Goal: Ask a question

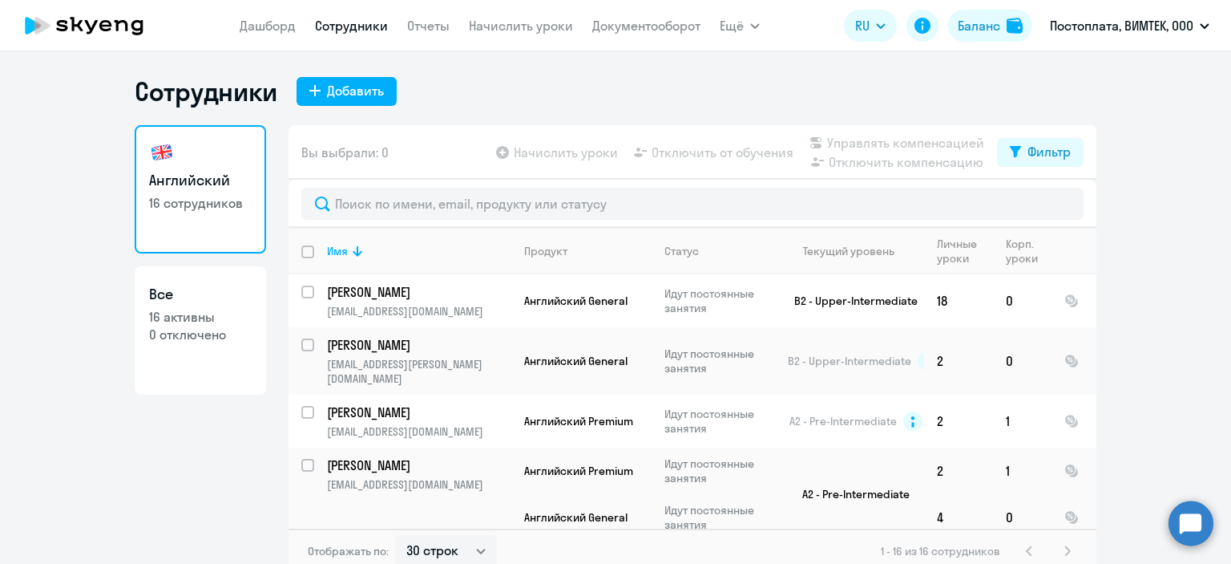
select select "30"
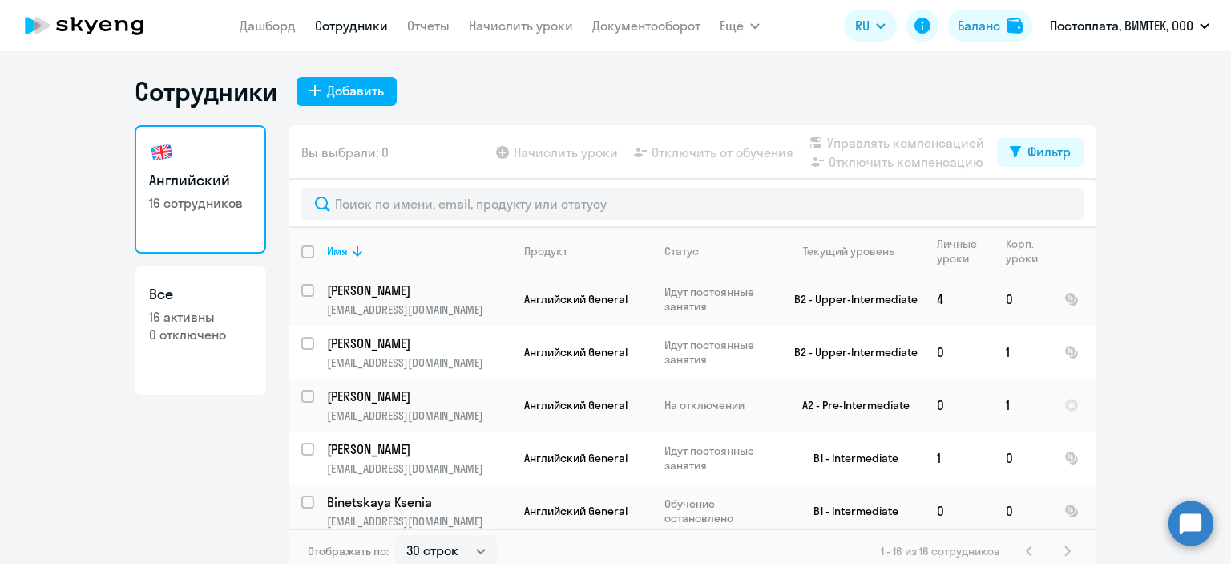
click at [103, 28] on icon at bounding box center [84, 26] width 141 height 40
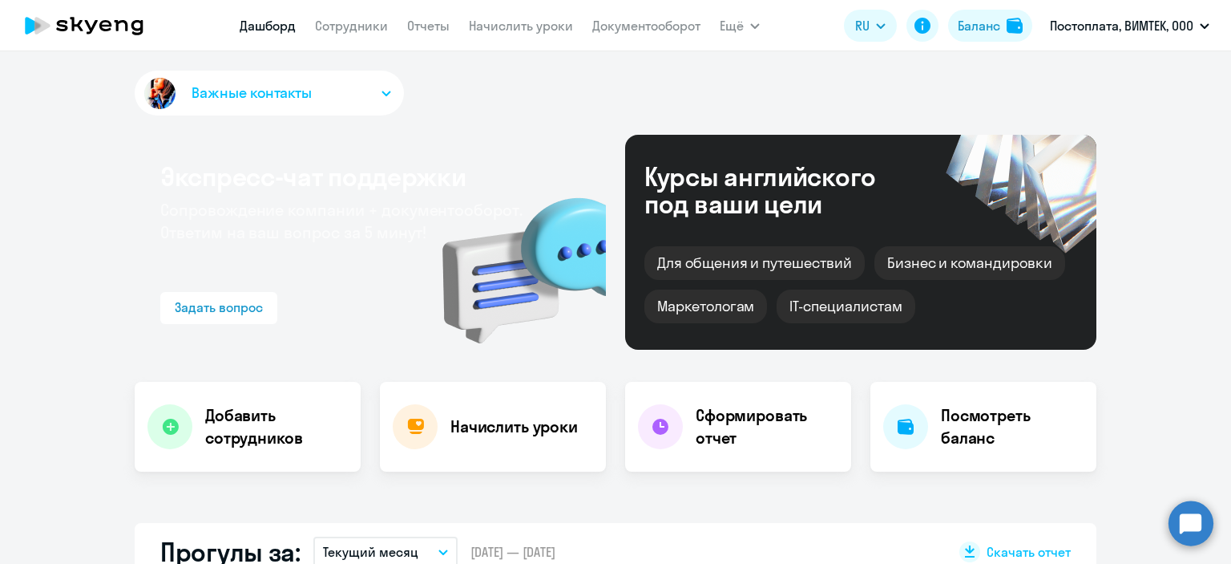
select select "30"
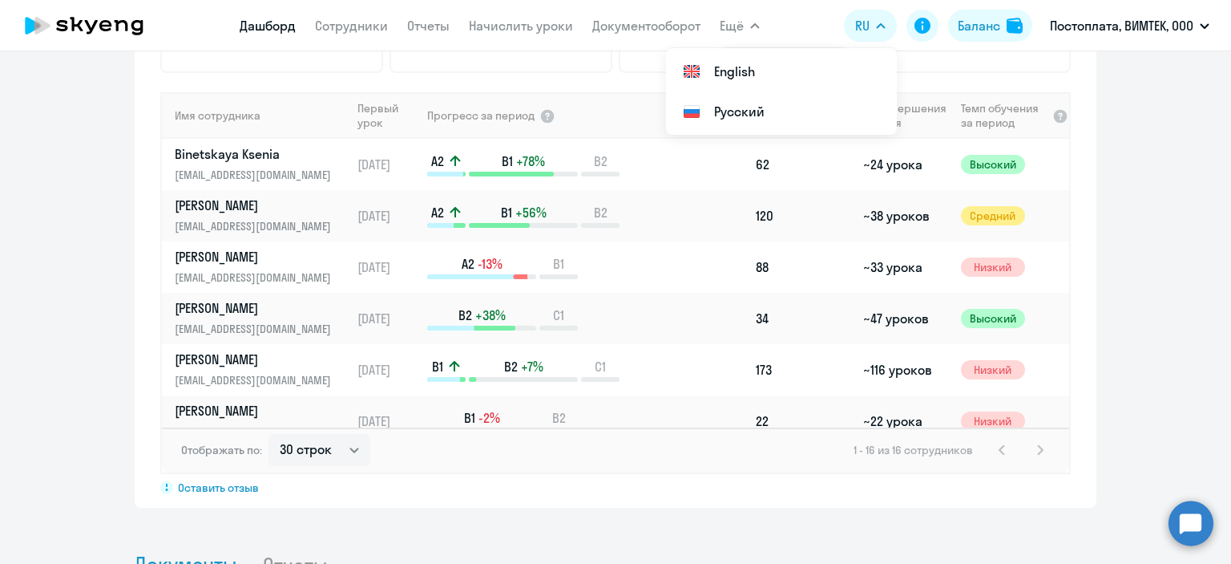
click at [758, 26] on icon "button" at bounding box center [755, 26] width 10 height 6
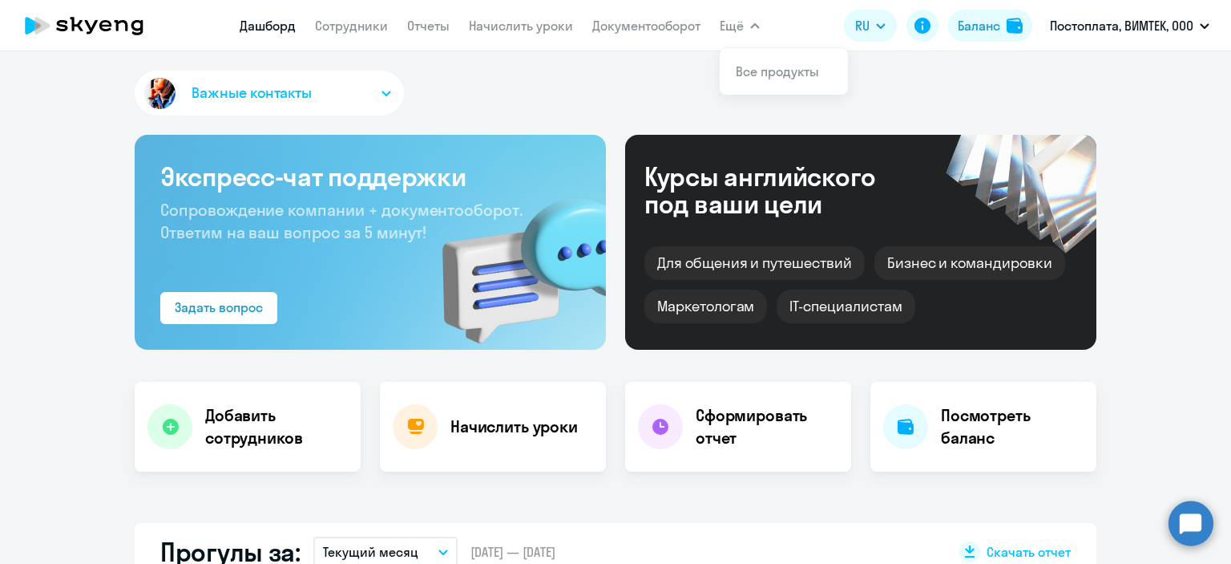
click at [1199, 521] on circle at bounding box center [1191, 522] width 45 height 45
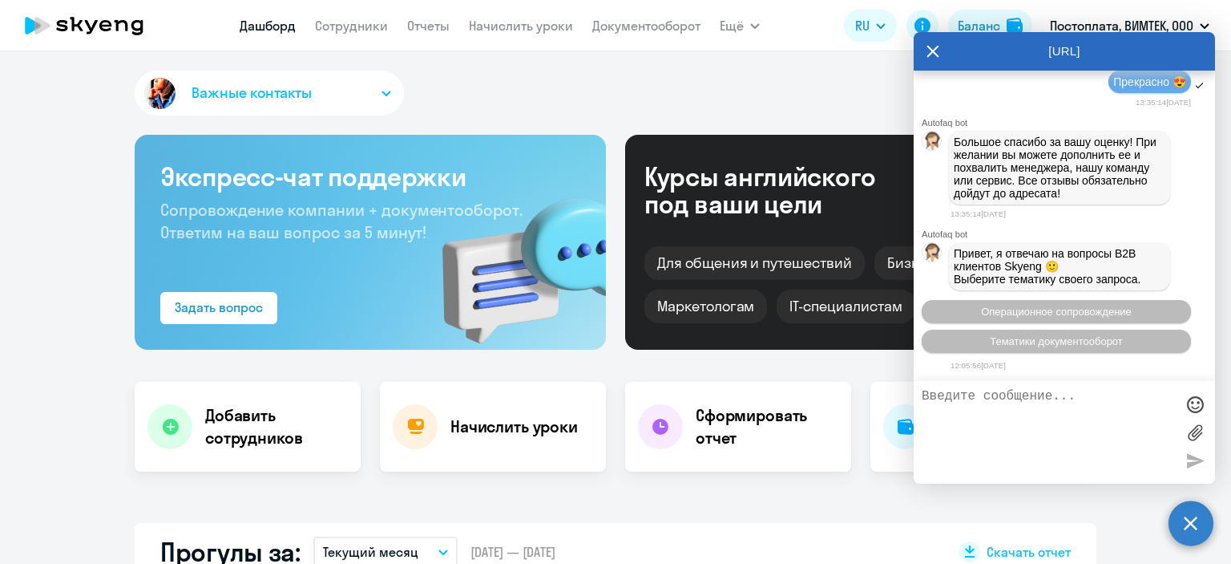
scroll to position [2418, 0]
drag, startPoint x: 1124, startPoint y: 416, endPoint x: 1072, endPoint y: 431, distance: 54.1
click at [1072, 431] on textarea at bounding box center [1048, 432] width 253 height 87
type textarea "здравствуйте! пришлите, пож-та, описание"
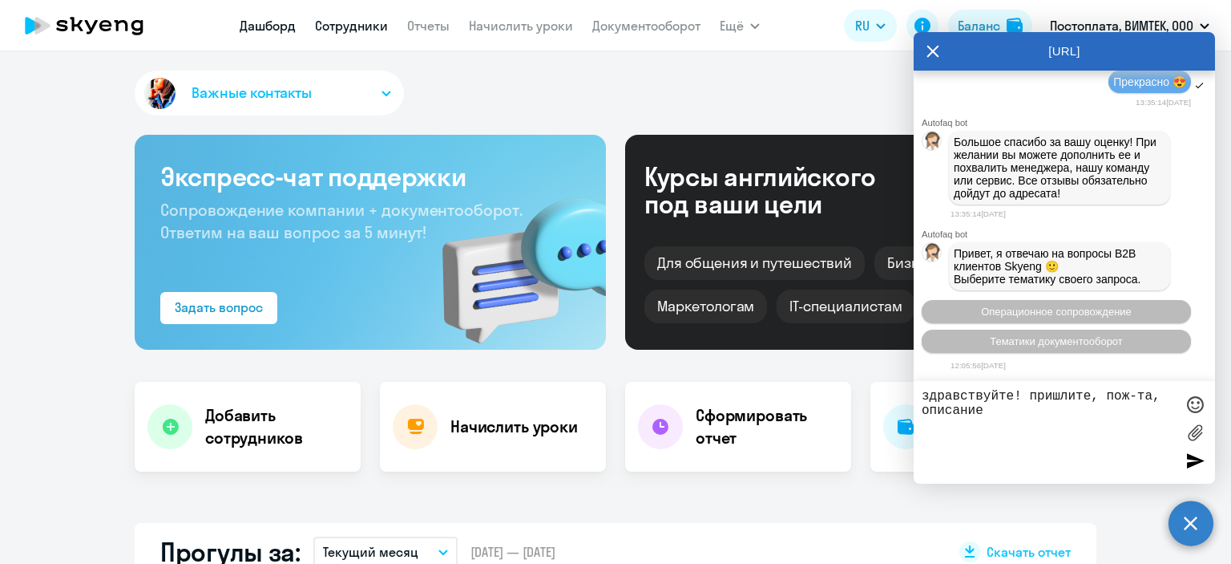
click at [375, 21] on link "Сотрудники" at bounding box center [351, 26] width 73 height 16
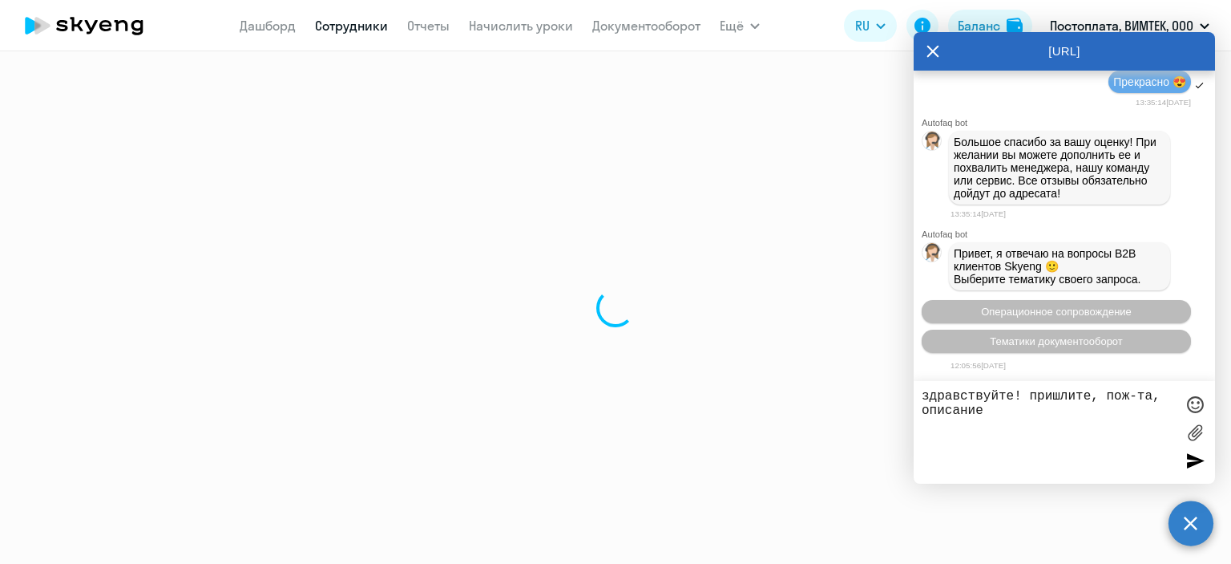
select select "30"
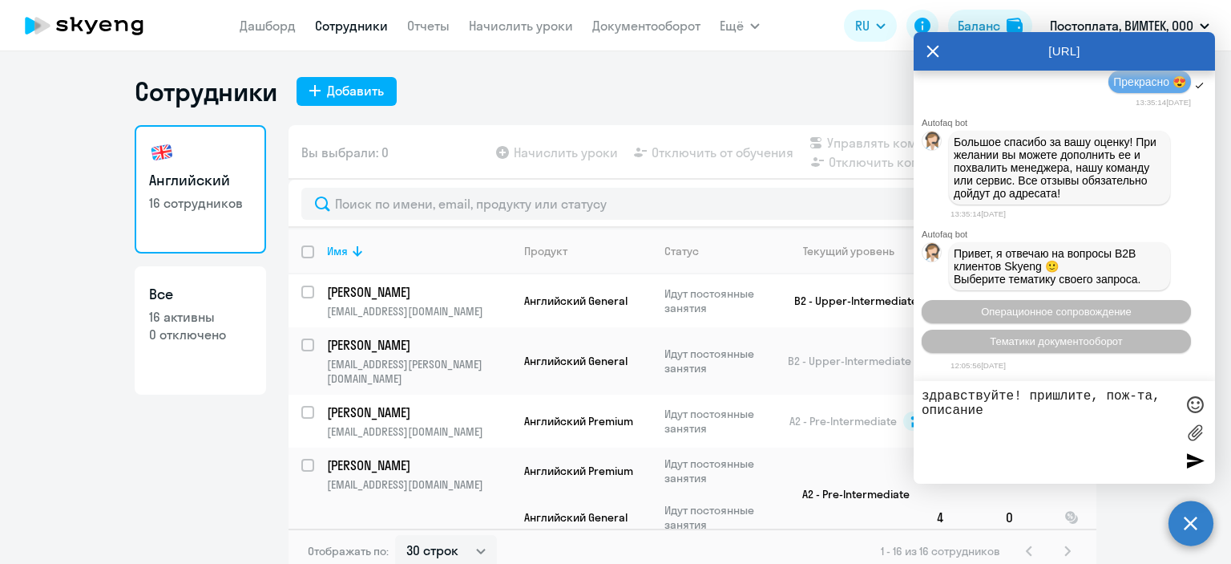
click at [1001, 409] on textarea "здравствуйте! пришлите, пож-та, описание" at bounding box center [1048, 432] width 253 height 87
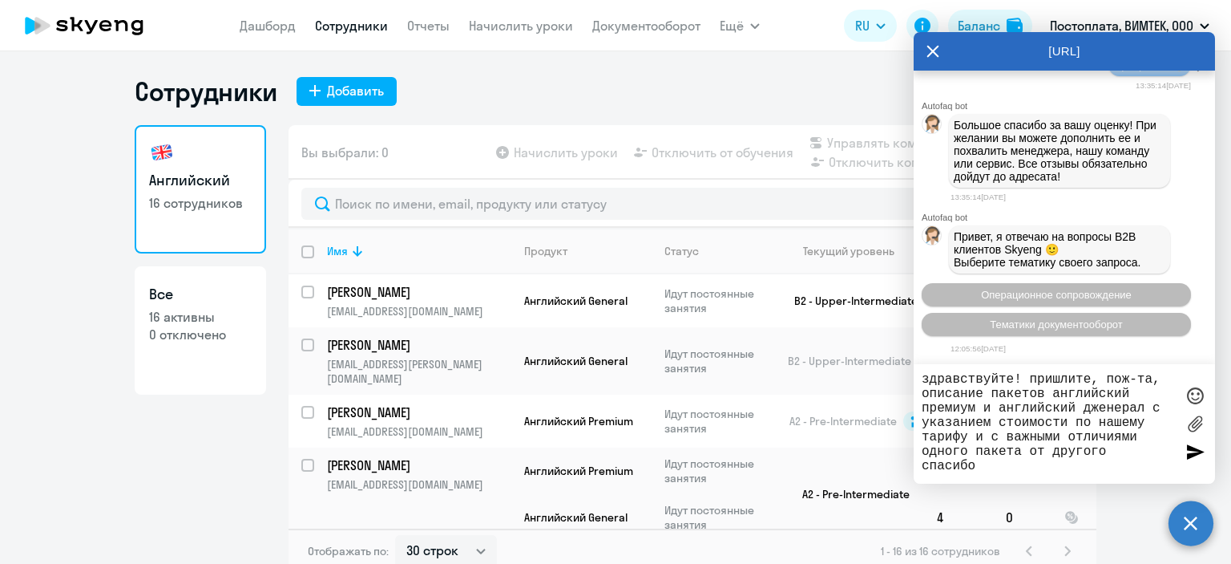
type textarea "здравствуйте! пришлите, пож-та, описание пакетов английский премиум и английски…"
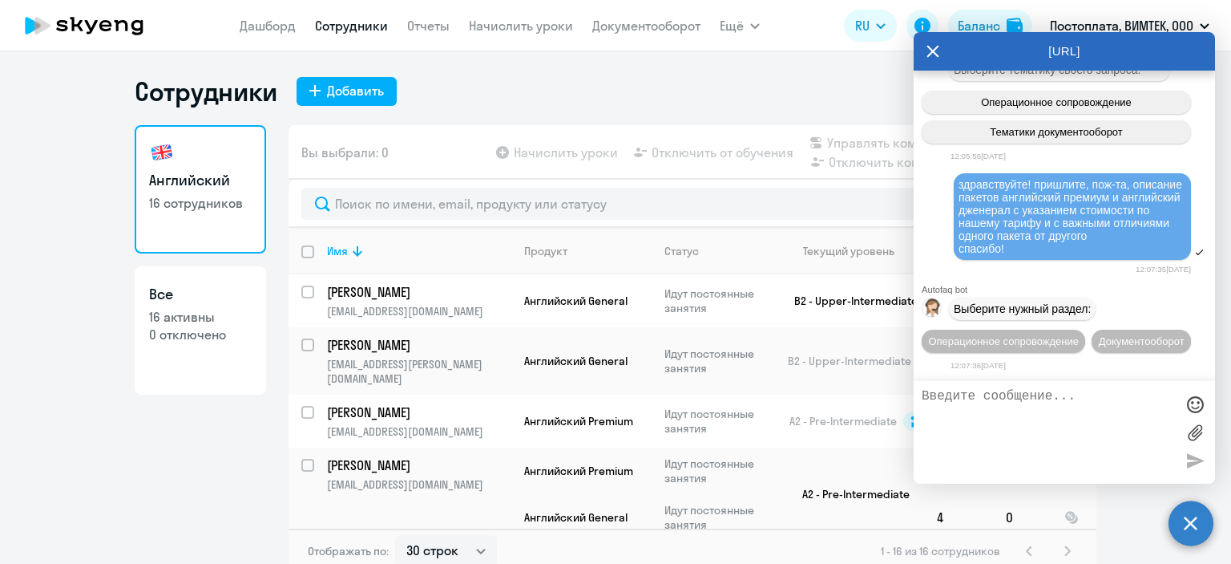
scroll to position [2675, 0]
click at [1053, 335] on span "Операционное сопровождение" at bounding box center [1003, 341] width 151 height 12
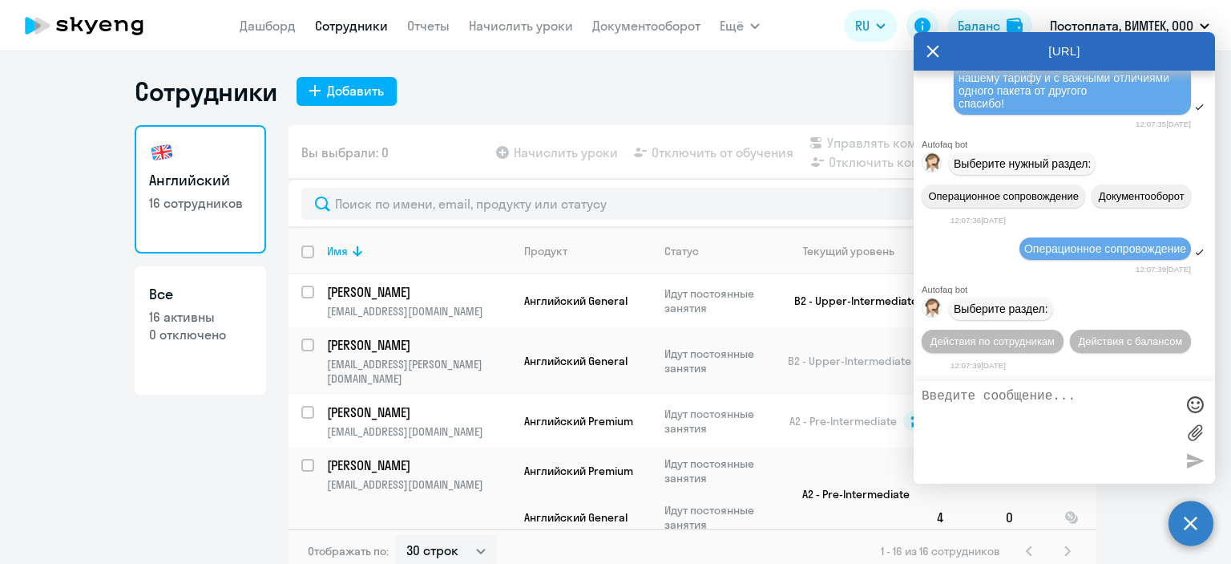
scroll to position [2822, 0]
click at [1037, 338] on span "Действия по сотрудникам" at bounding box center [993, 341] width 124 height 12
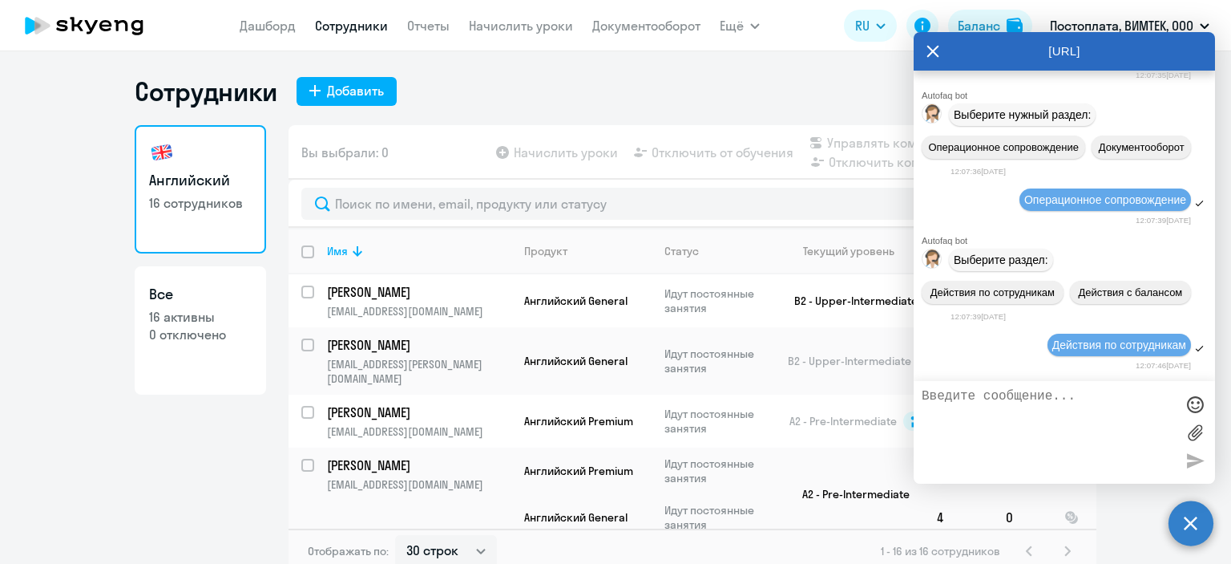
scroll to position [3062, 0]
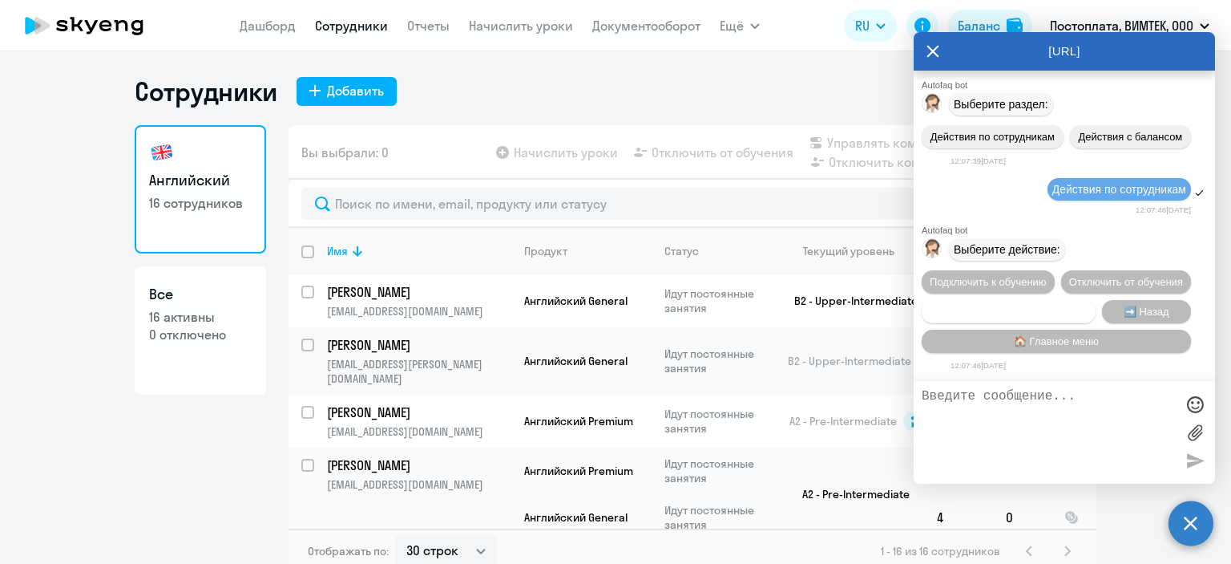
click at [1043, 313] on span "Сотруднику нужна помощь" at bounding box center [1009, 311] width 130 height 12
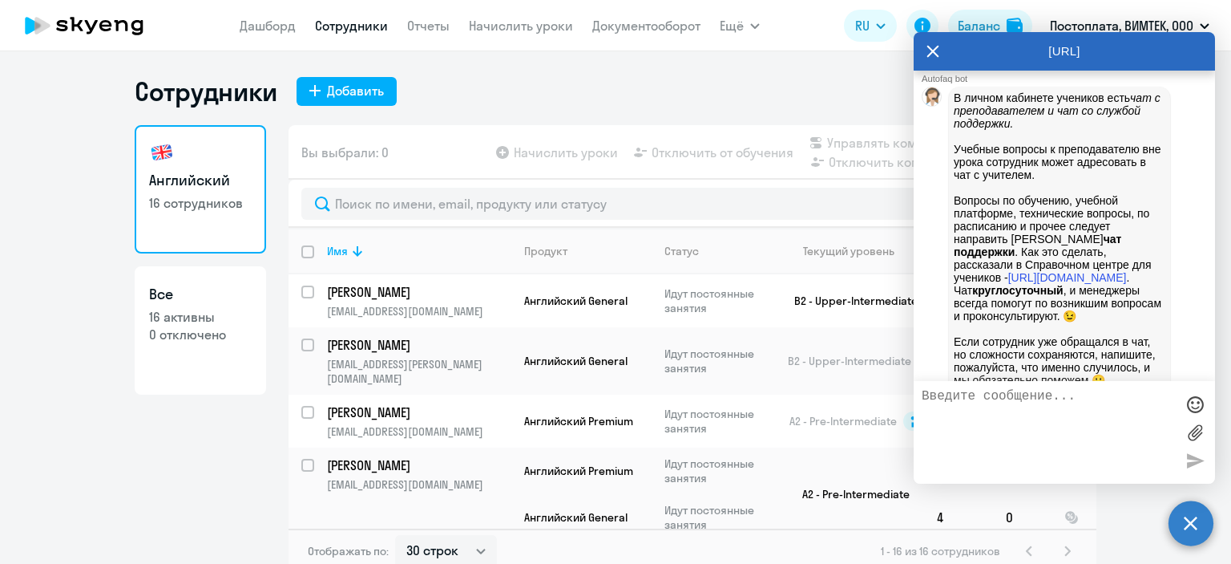
scroll to position [3635, 0]
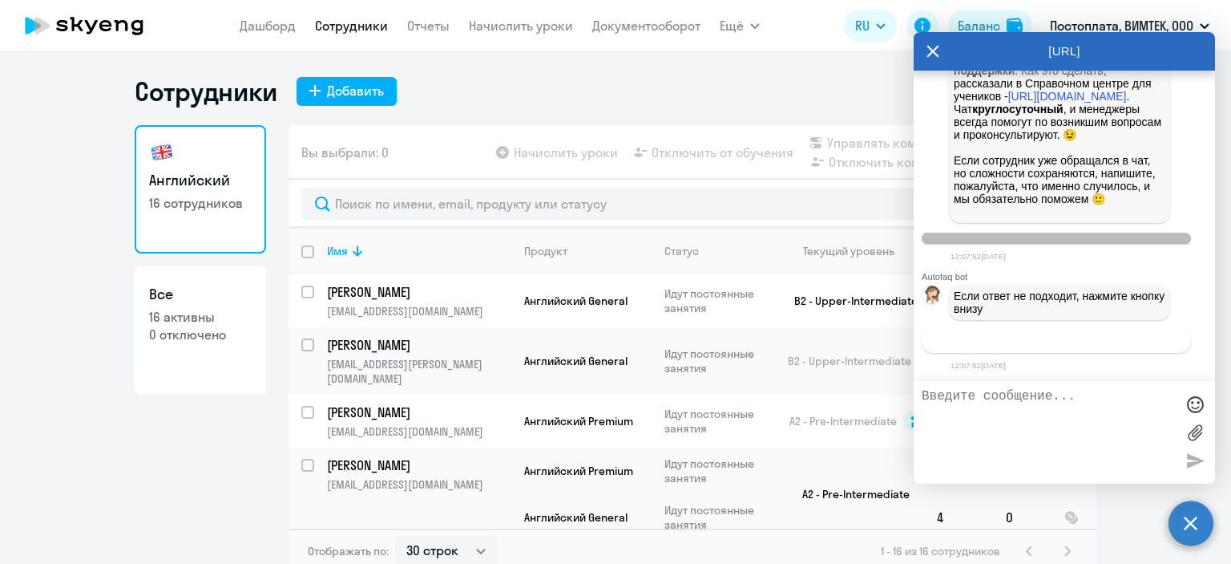
click at [1108, 348] on button "Связаться с менеджером" at bounding box center [1056, 340] width 269 height 23
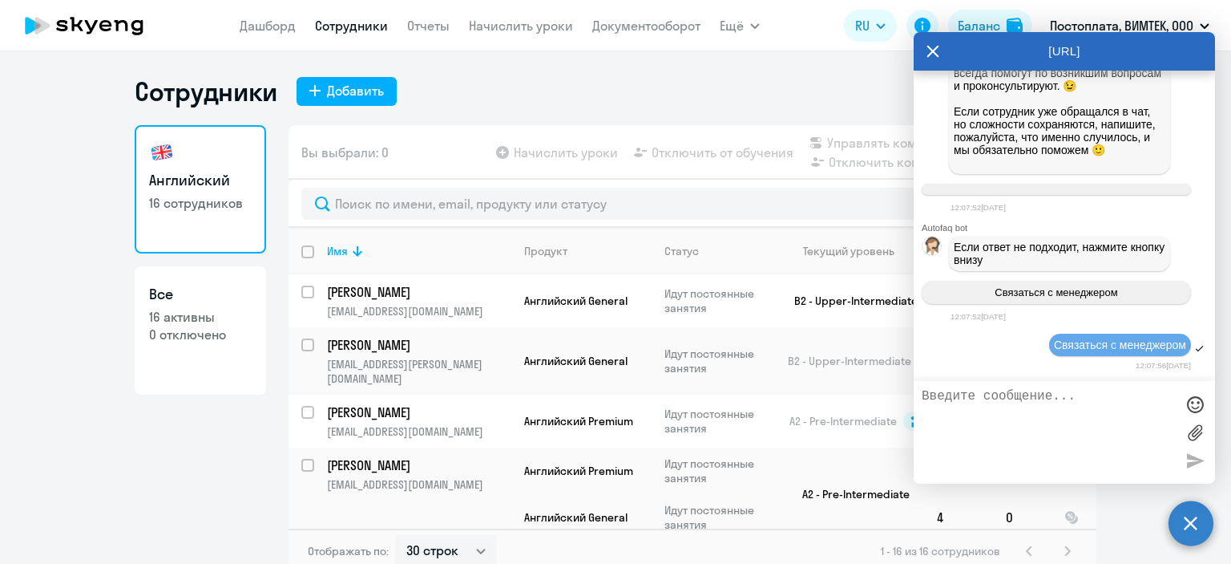
scroll to position [3685, 0]
click at [1061, 410] on textarea at bounding box center [1048, 432] width 253 height 87
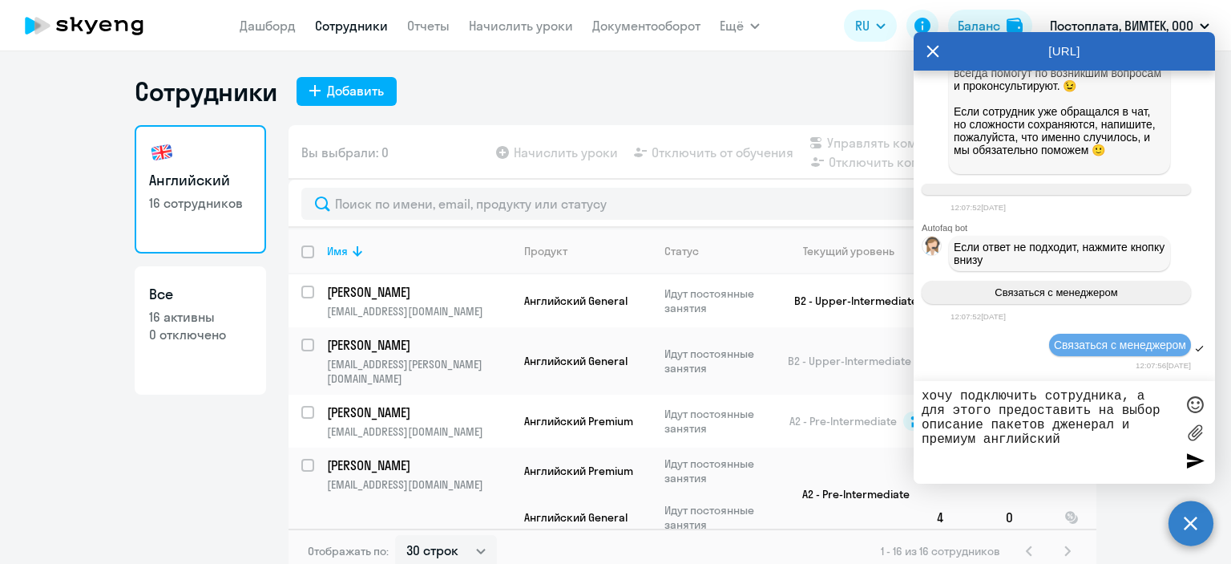
type textarea "хочу подключить сотрудника, а для этого предоставить на выбор описание пакетов …"
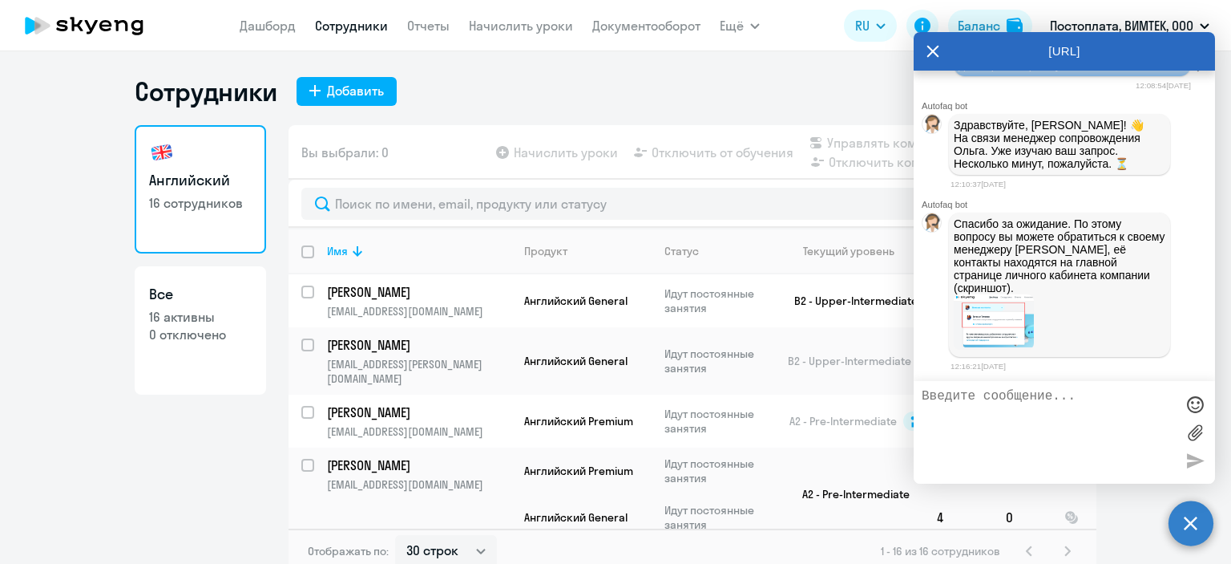
scroll to position [4053, 0]
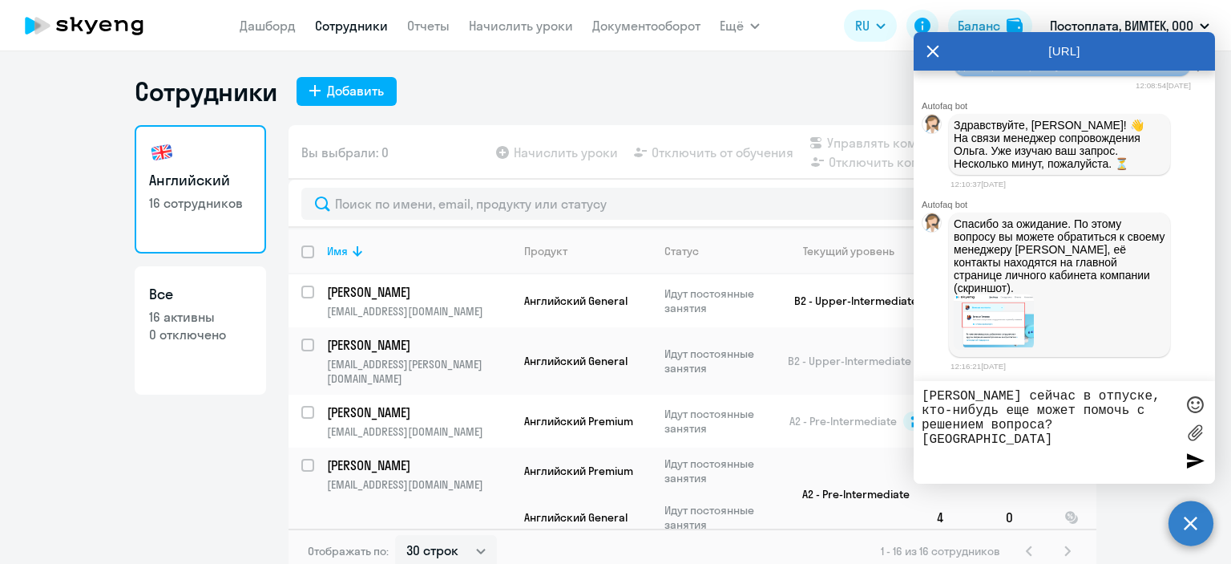
type textarea "[PERSON_NAME] сейчас в отпуске, кто-нибудь еще может помочь с решением вопроса?…"
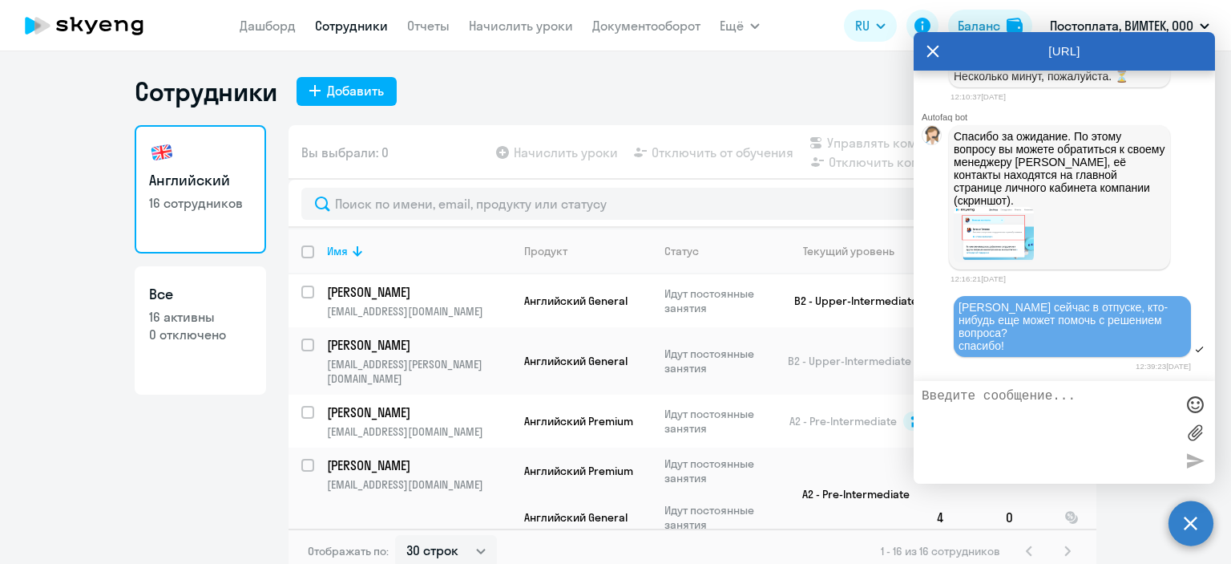
scroll to position [4130, 0]
click at [80, 20] on icon at bounding box center [76, 24] width 13 height 14
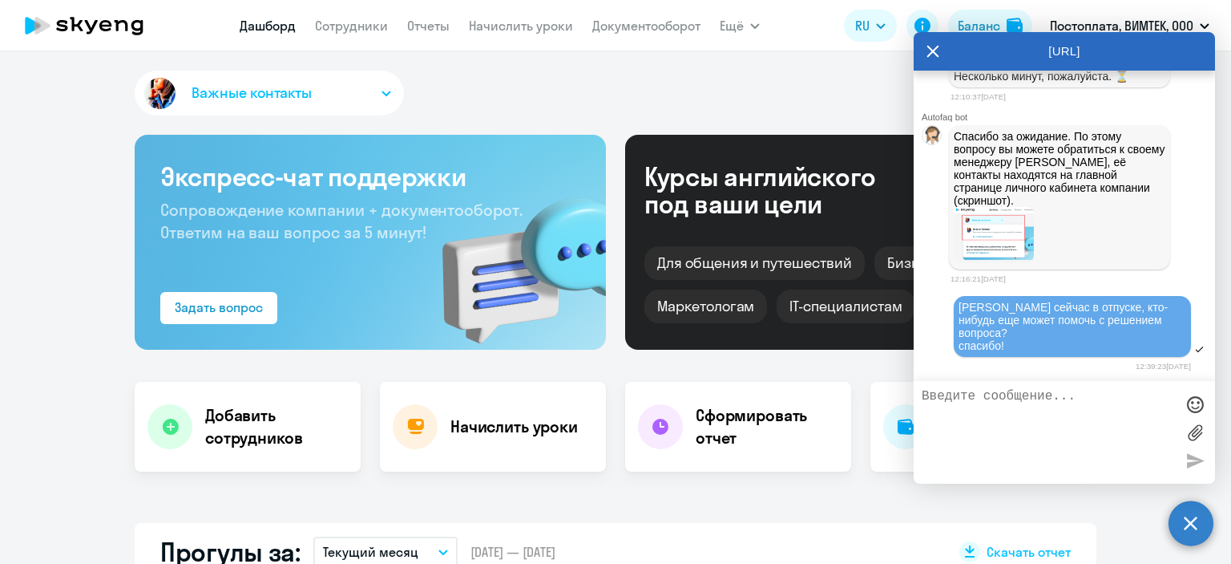
select select "30"
